Goal: Check status: Check status

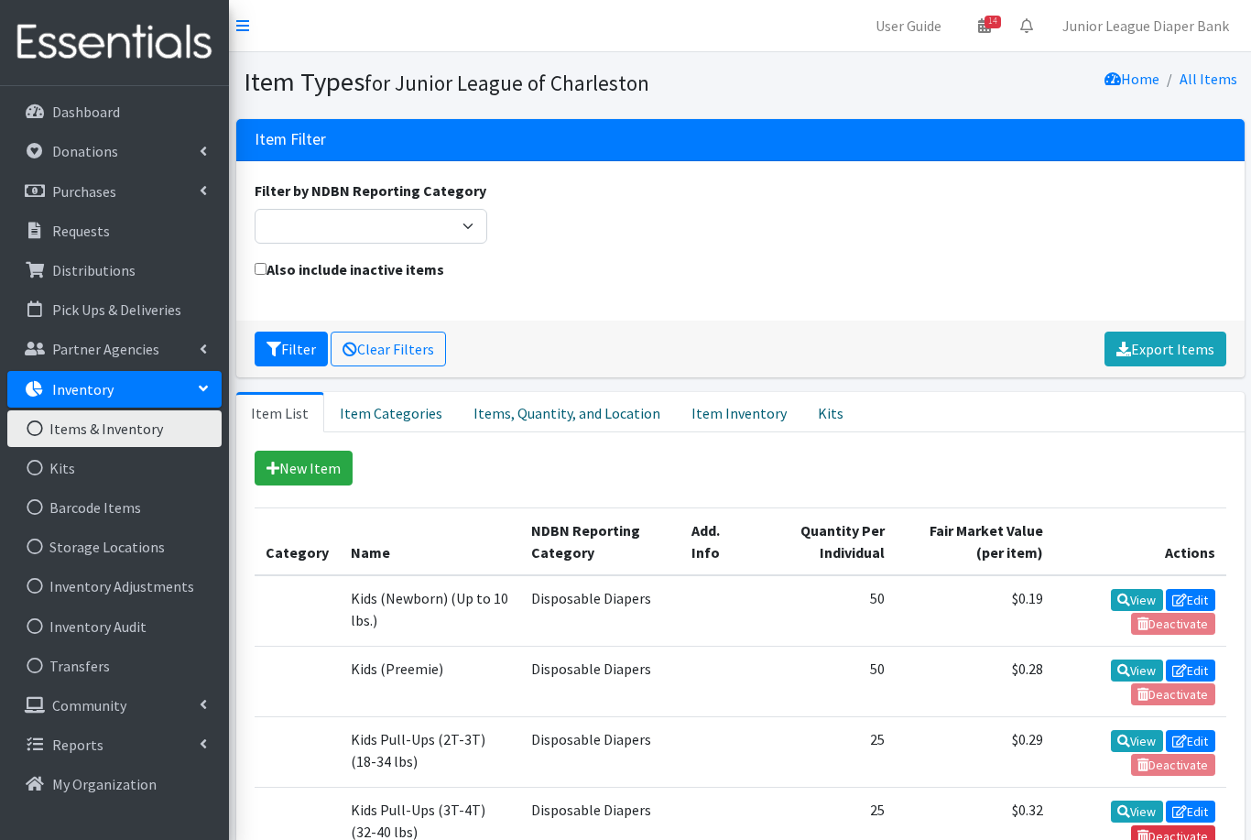
scroll to position [506, 0]
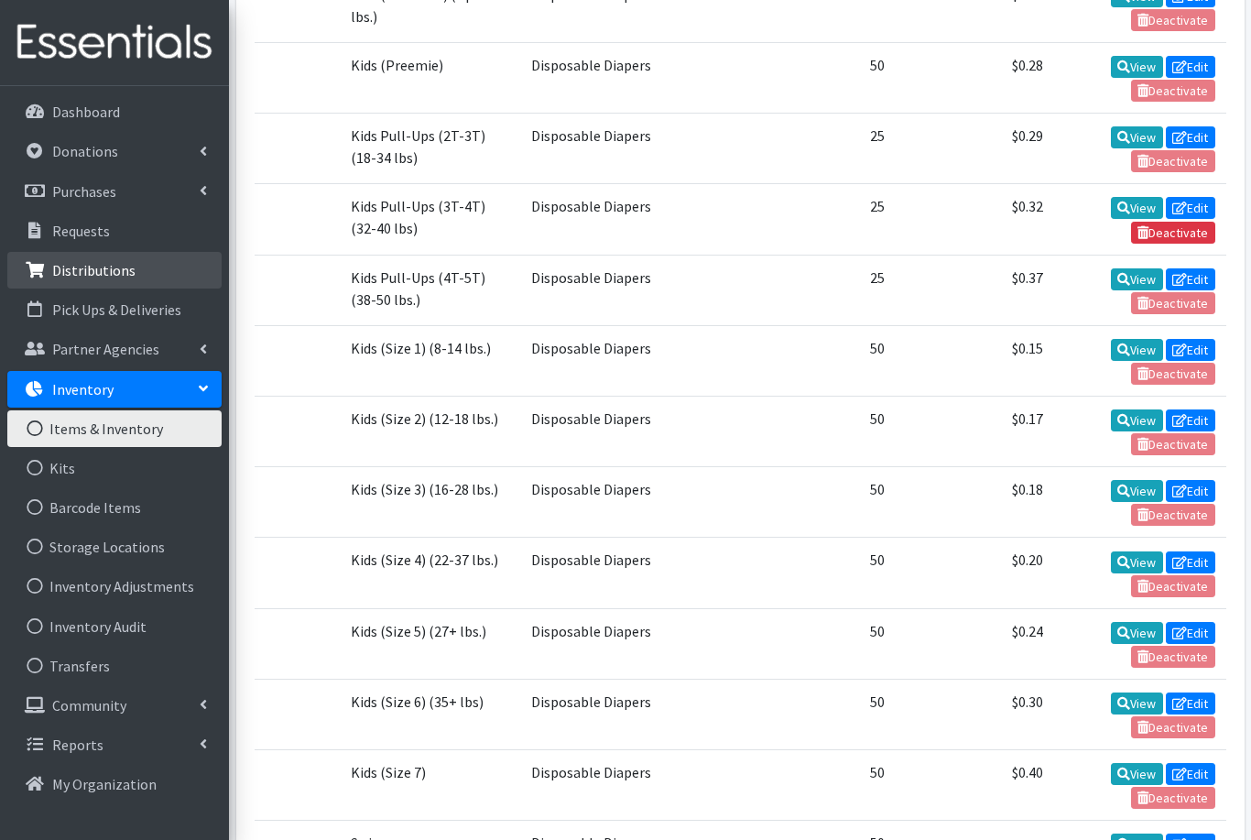
click at [82, 267] on p "Distributions" at bounding box center [93, 270] width 83 height 18
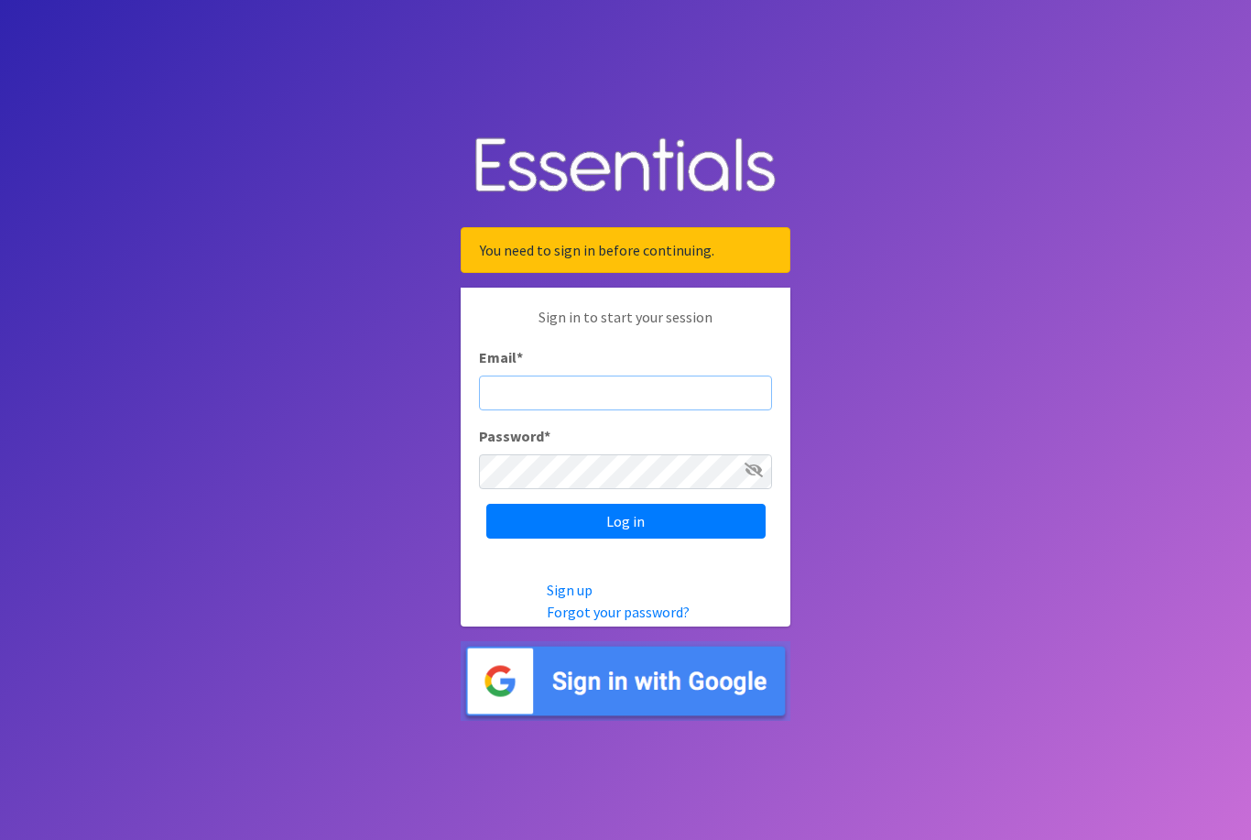
type input "diaperbank@jlcharleston.org"
click at [626, 539] on input "Log in" at bounding box center [625, 521] width 279 height 35
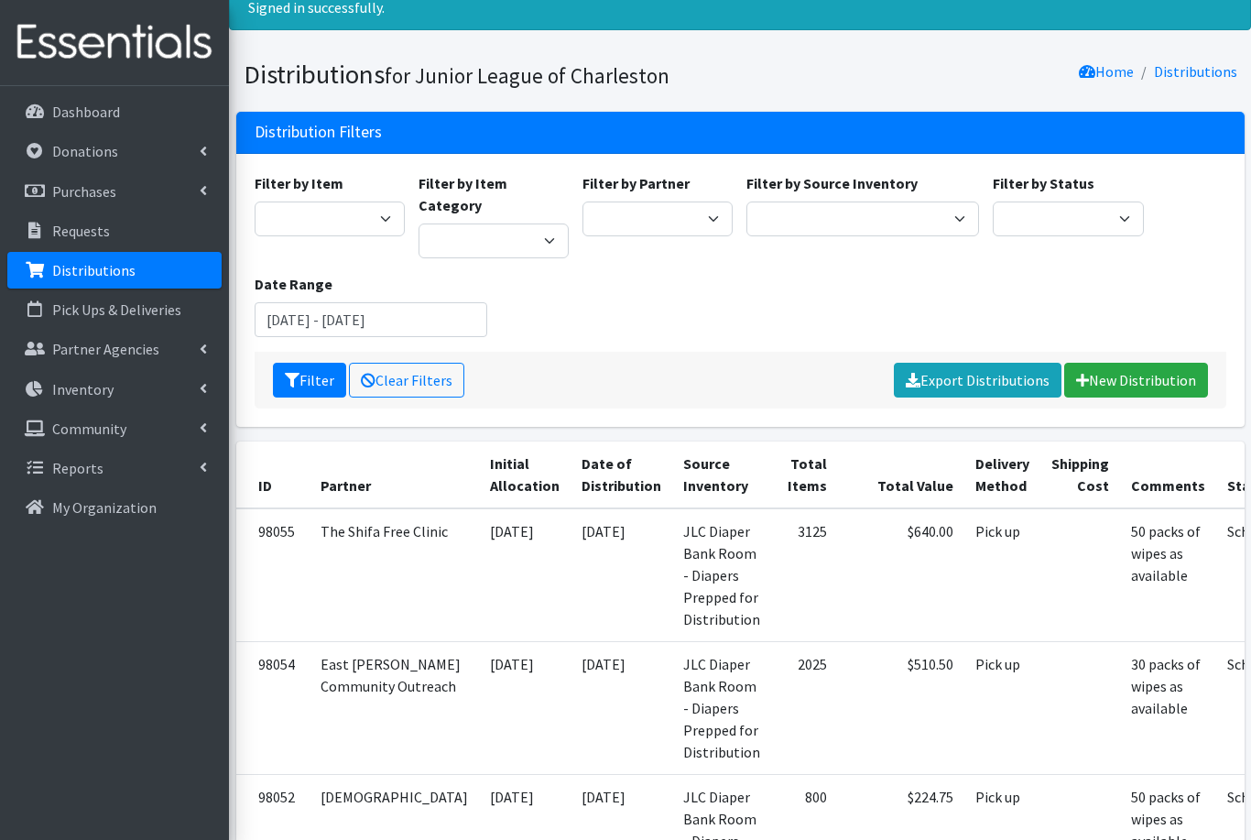
scroll to position [29, 0]
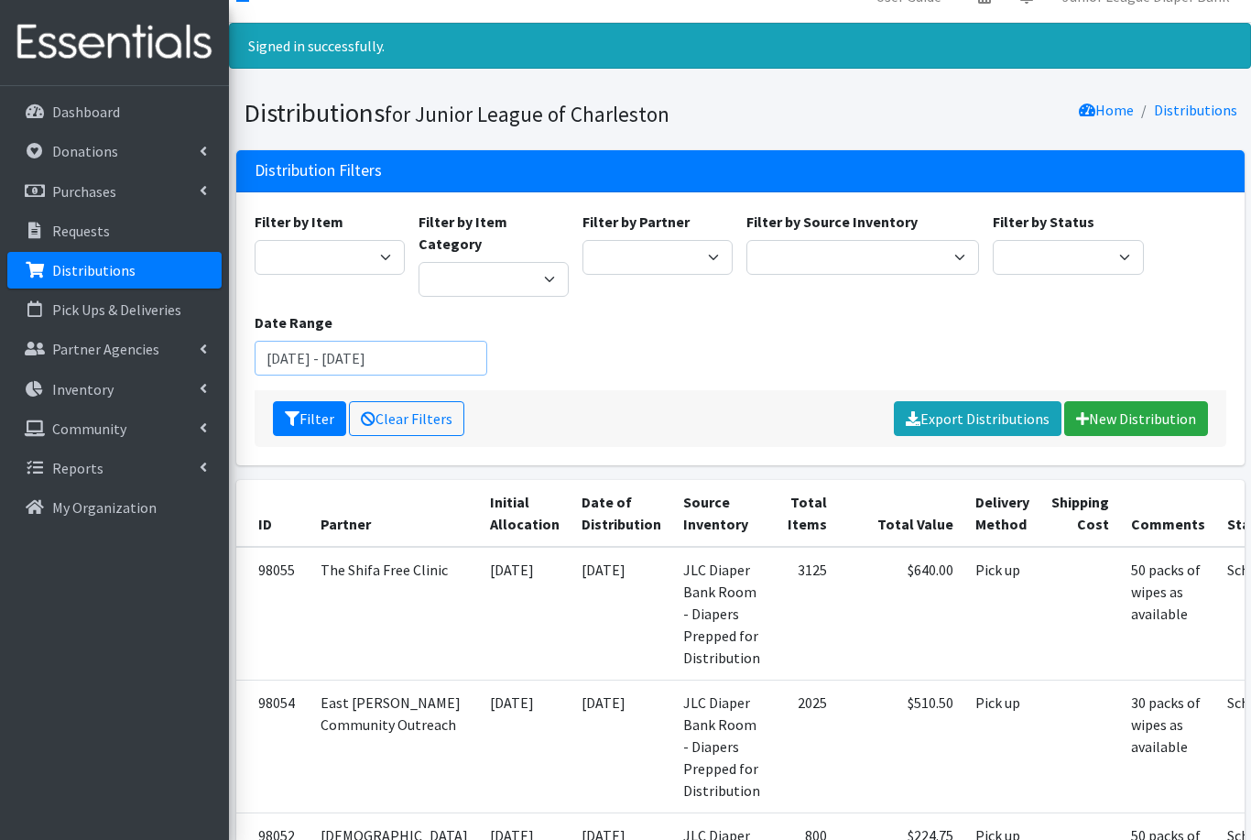
click at [458, 341] on input "August 13, 2025 - November 13, 2025" at bounding box center [371, 358] width 233 height 35
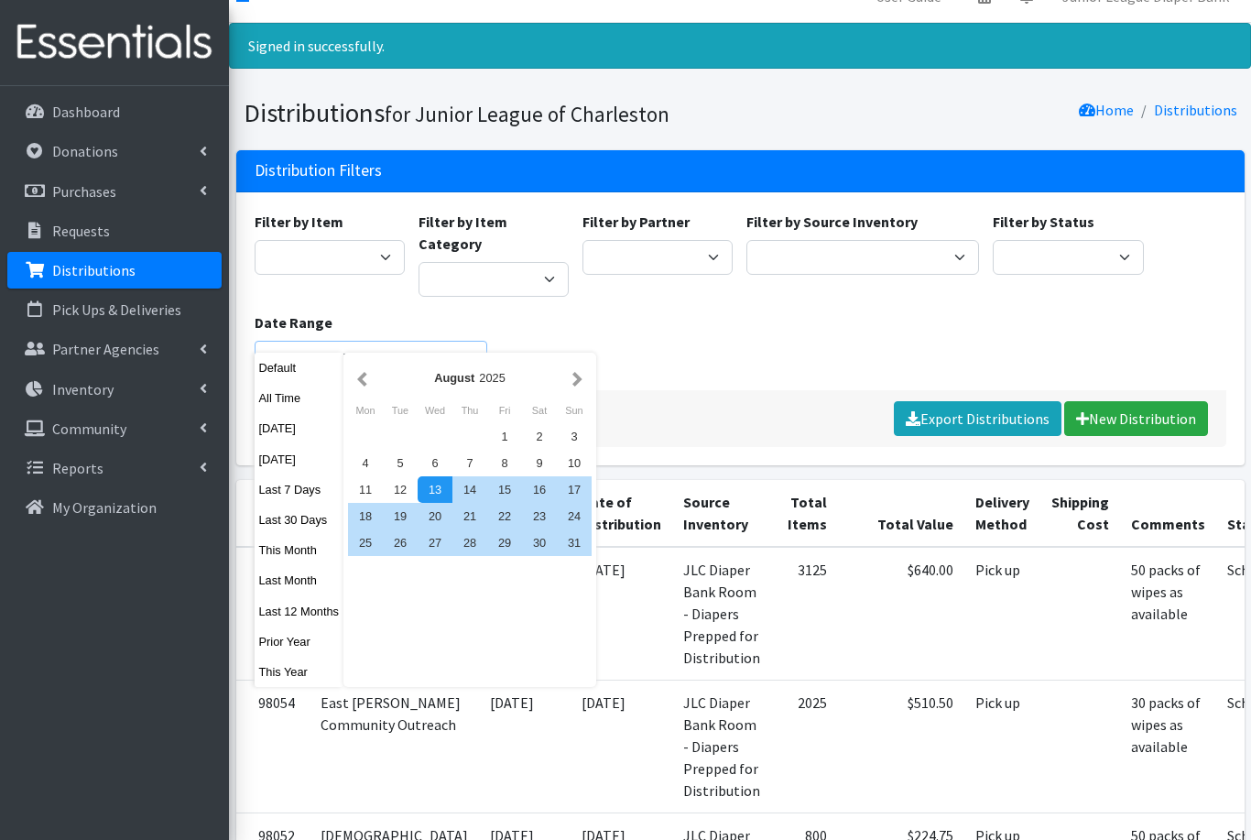
click at [296, 341] on input "August 13, 2025 - November 13, 2025" at bounding box center [371, 358] width 233 height 35
click at [372, 367] on button "button" at bounding box center [362, 377] width 19 height 23
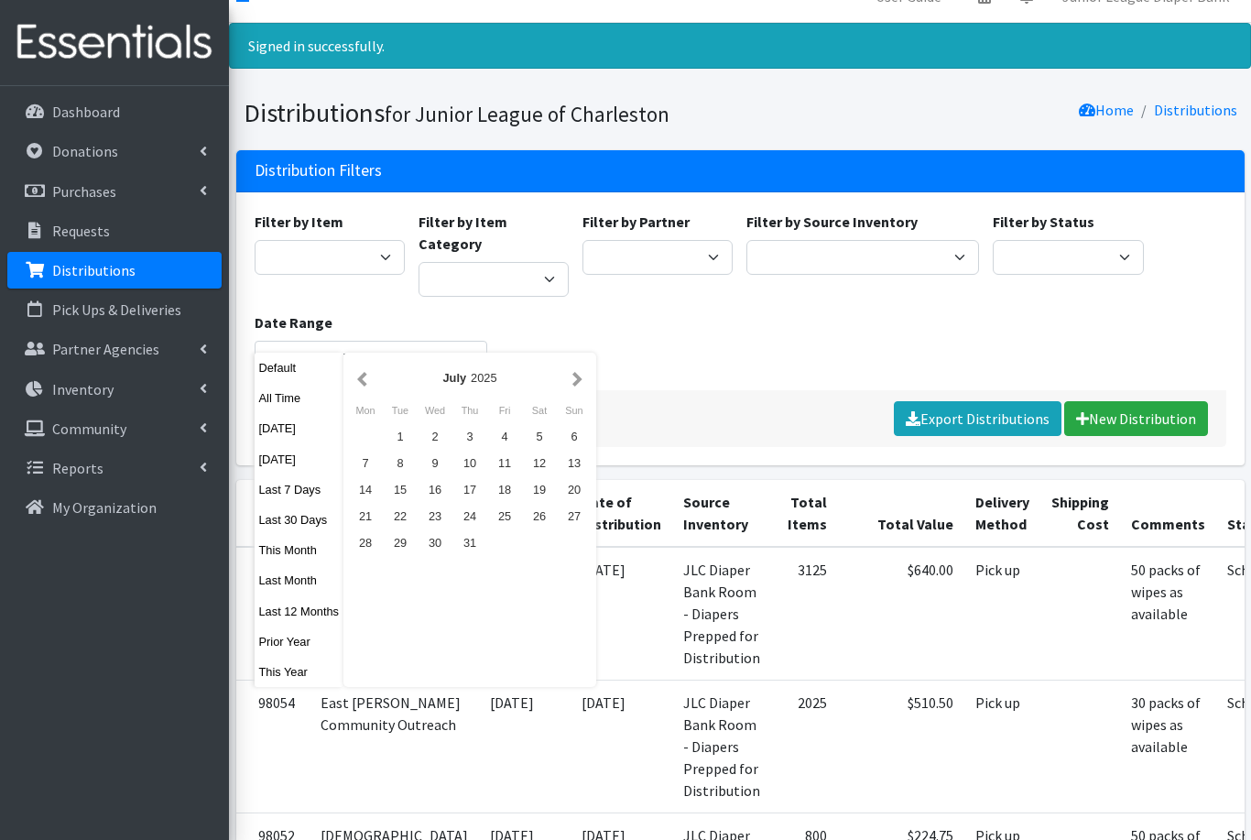
click at [578, 377] on button "button" at bounding box center [577, 377] width 19 height 23
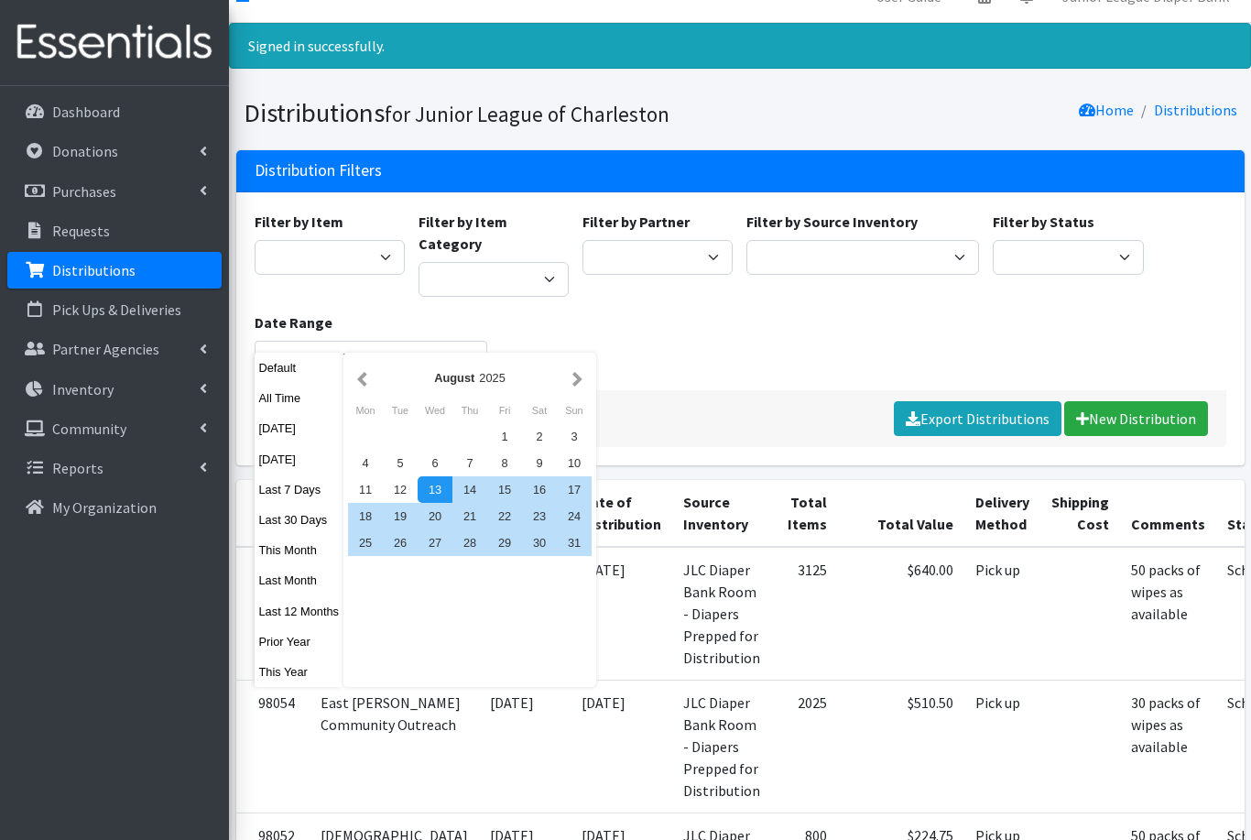
click at [573, 372] on button "button" at bounding box center [577, 377] width 19 height 23
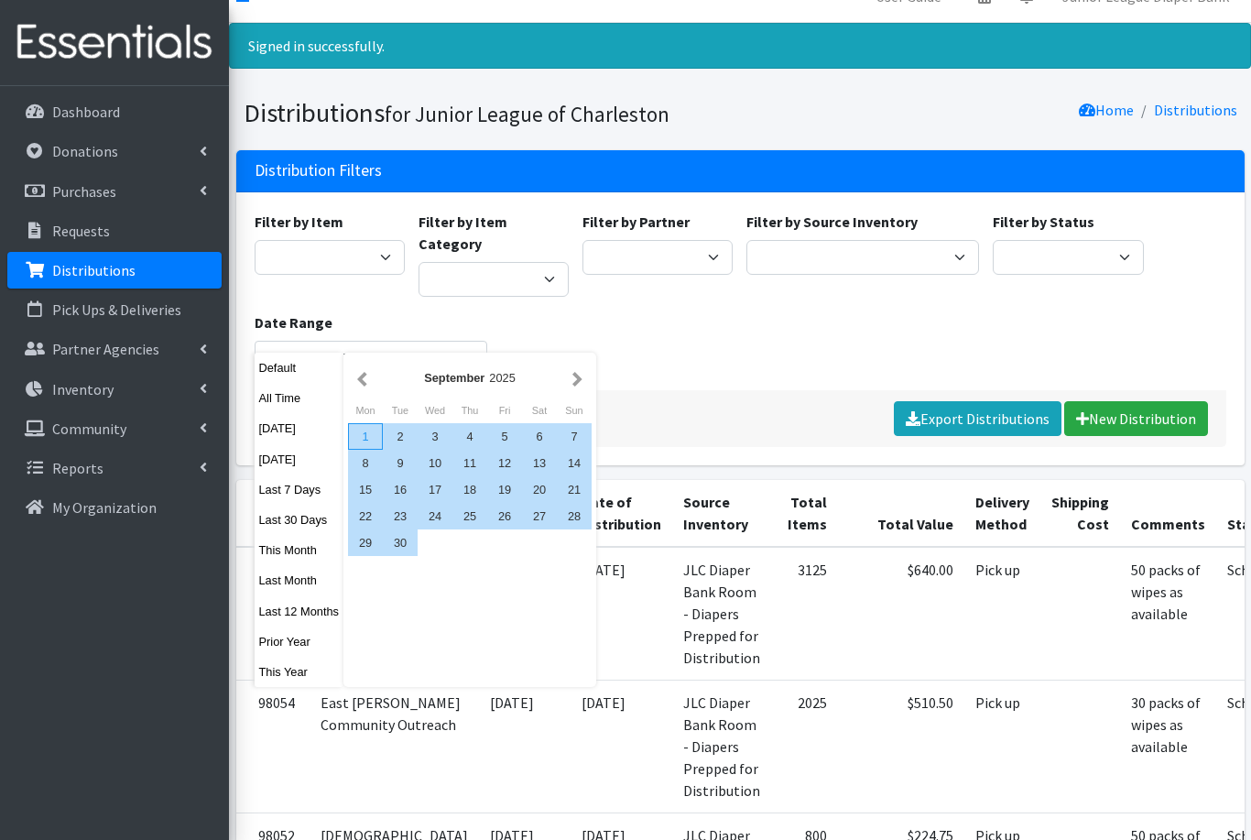
click at [368, 439] on div "1" at bounding box center [365, 436] width 35 height 27
click at [405, 540] on div "30" at bounding box center [400, 542] width 35 height 27
type input "September 1, 2025 - September 30, 2025"
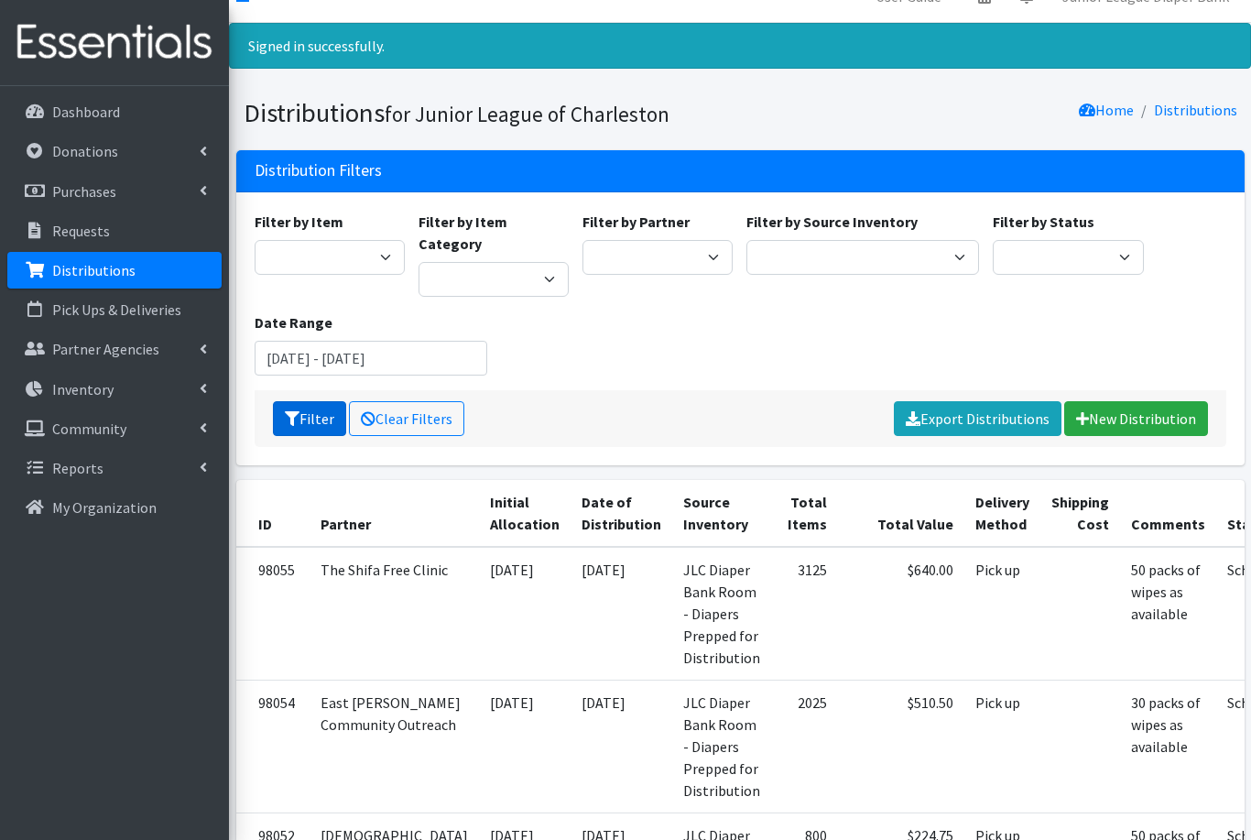
click at [306, 401] on button "Filter" at bounding box center [309, 418] width 73 height 35
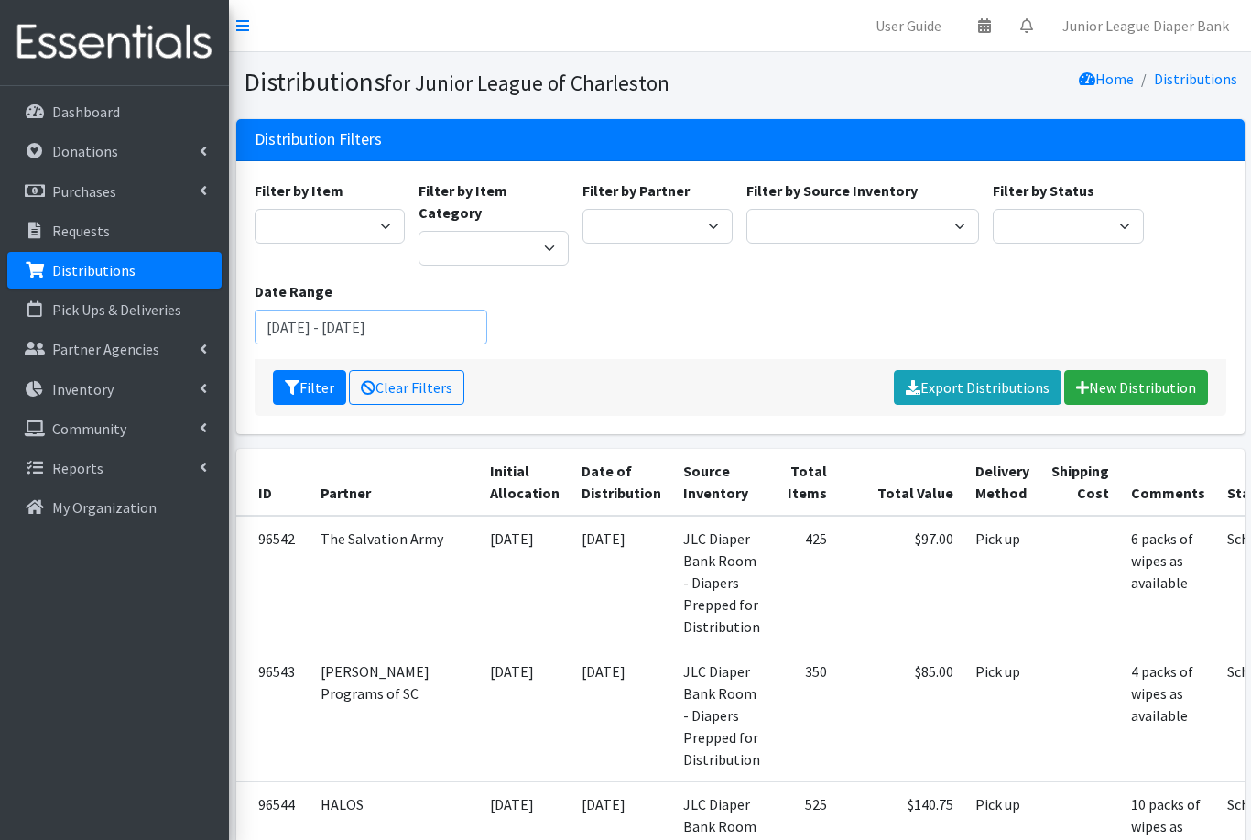
click at [442, 310] on input "[DATE] - [DATE]" at bounding box center [371, 327] width 233 height 35
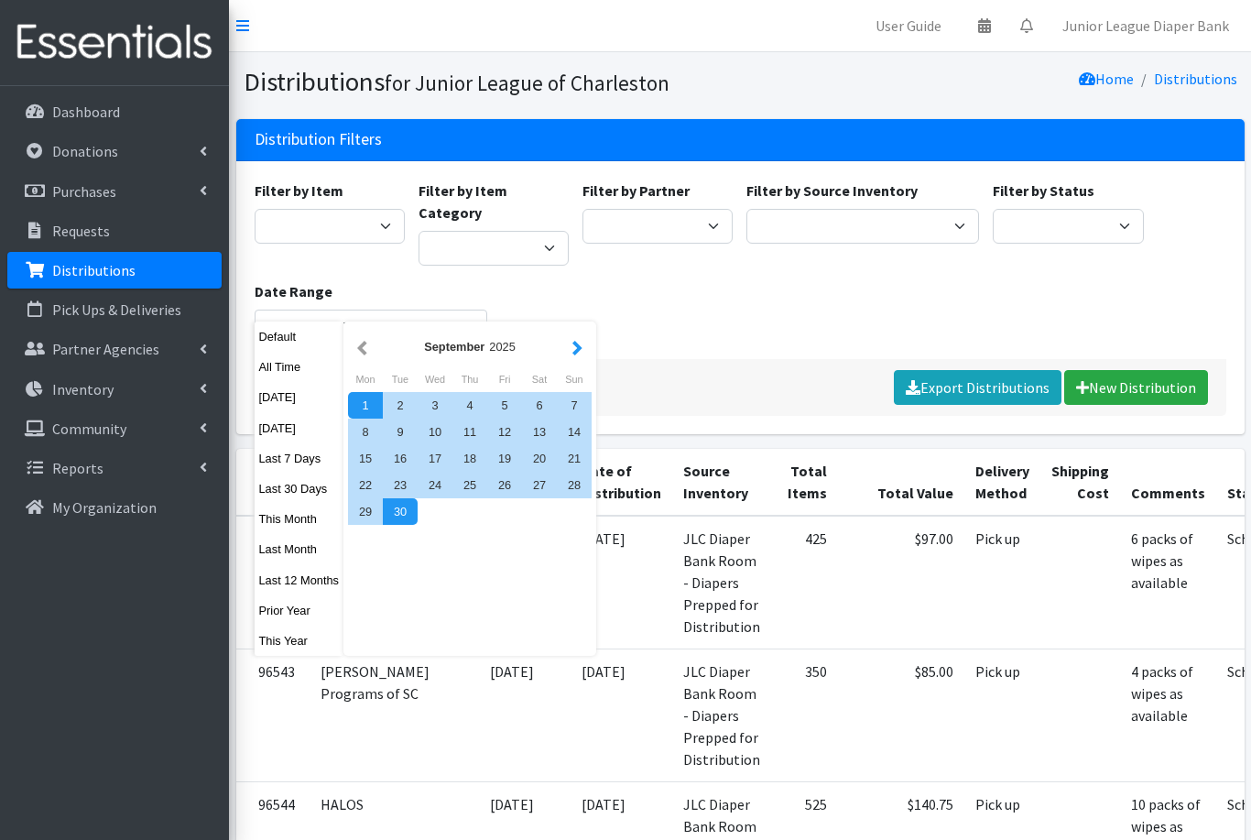
click at [586, 343] on button "button" at bounding box center [577, 346] width 19 height 23
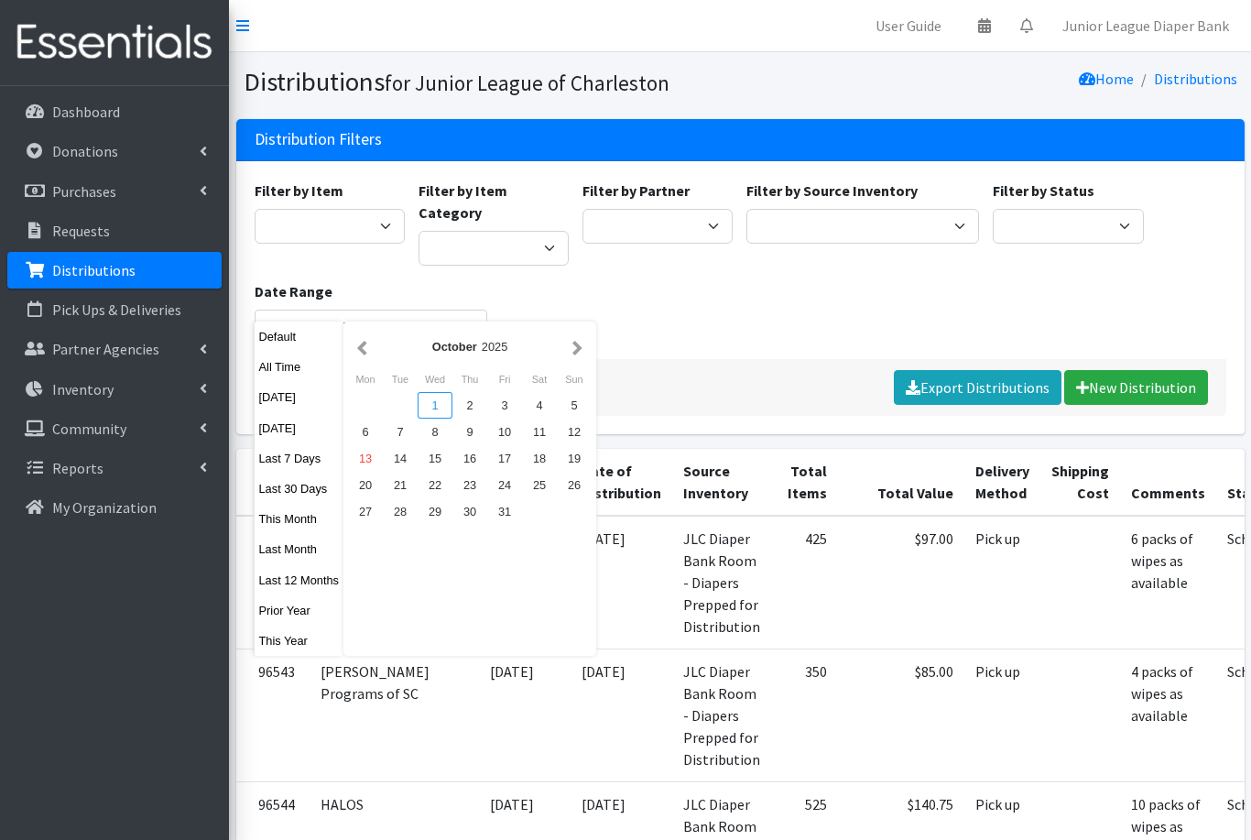
click at [442, 403] on div "1" at bounding box center [435, 405] width 35 height 27
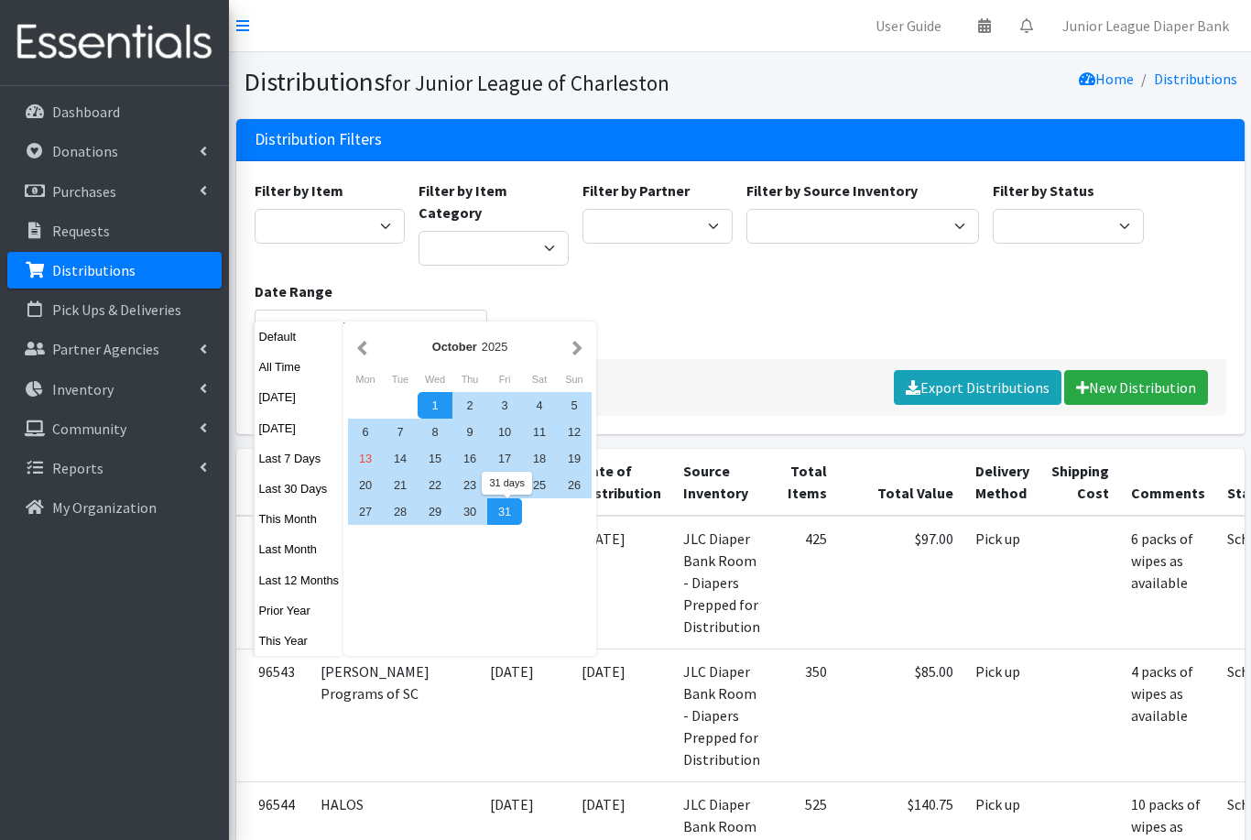
click at [502, 514] on div "31" at bounding box center [504, 511] width 35 height 27
type input "[DATE] - [DATE]"
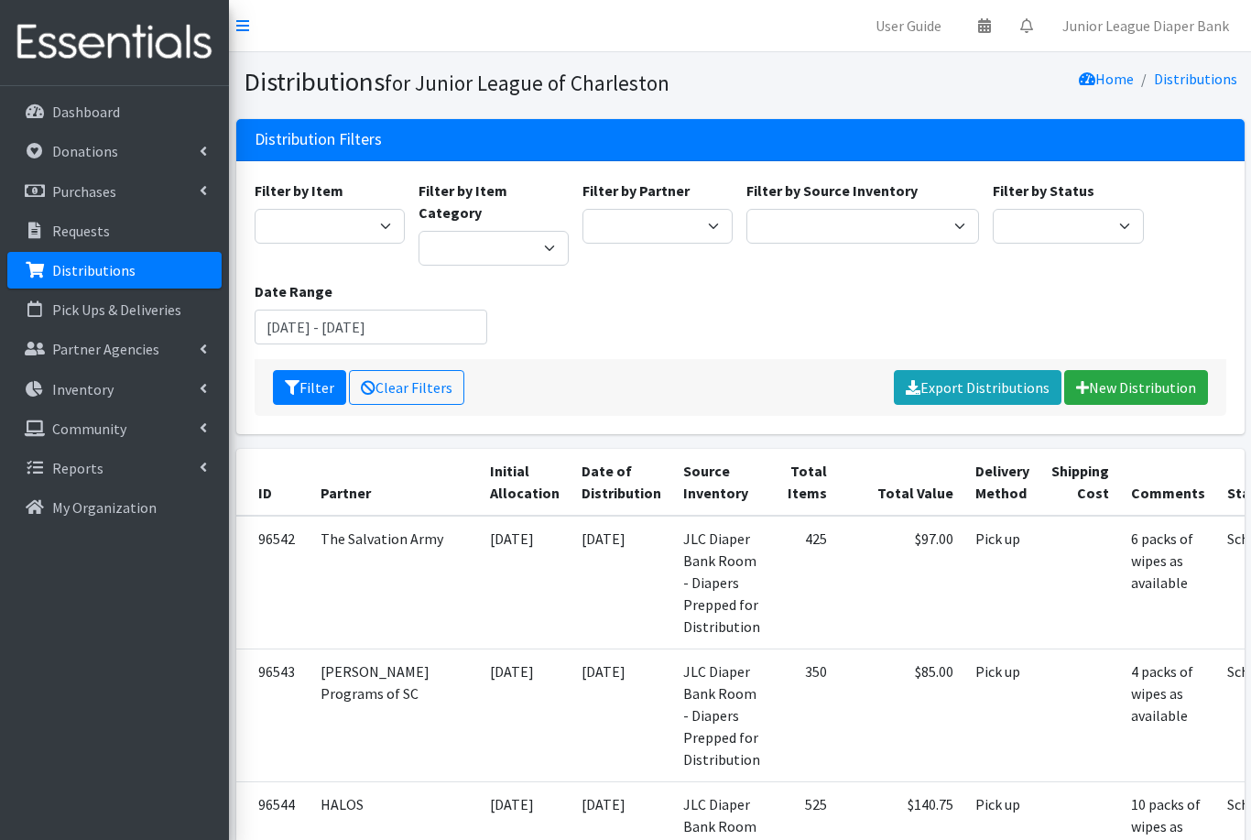
click at [675, 268] on div "Filter by Item Bed Pad disposable Kids (Newborn) (Up to 10 lbs.) Kids (Preemie)…" at bounding box center [740, 270] width 986 height 180
click at [303, 370] on button "Filter" at bounding box center [309, 387] width 73 height 35
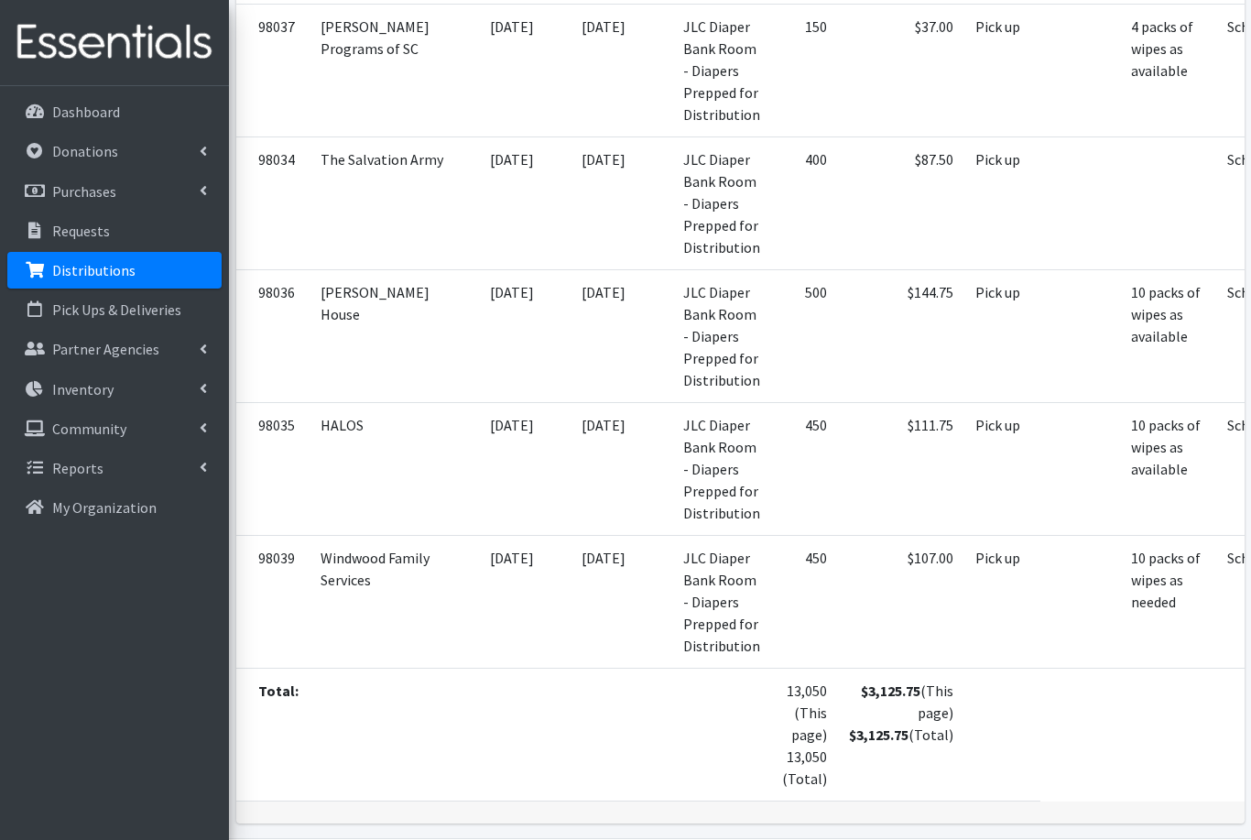
scroll to position [1715, 0]
